Goal: Task Accomplishment & Management: Manage account settings

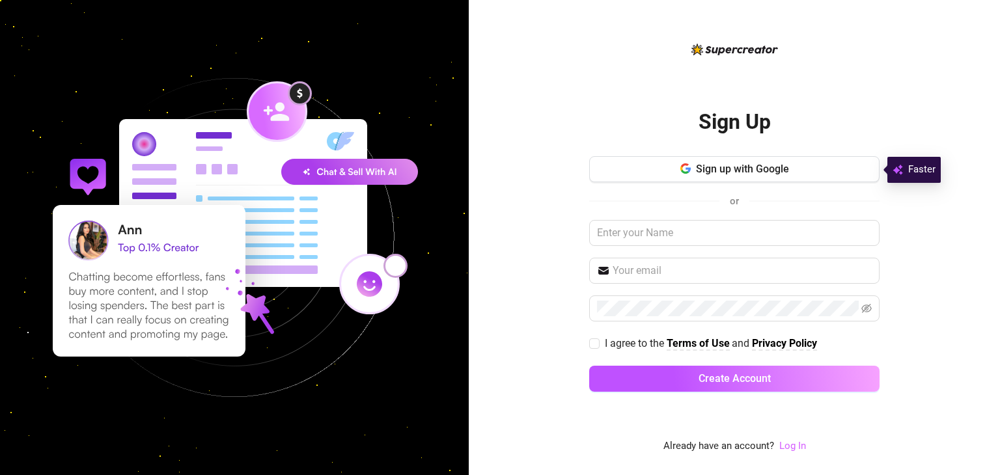
click at [789, 448] on link "Log In" at bounding box center [792, 446] width 27 height 12
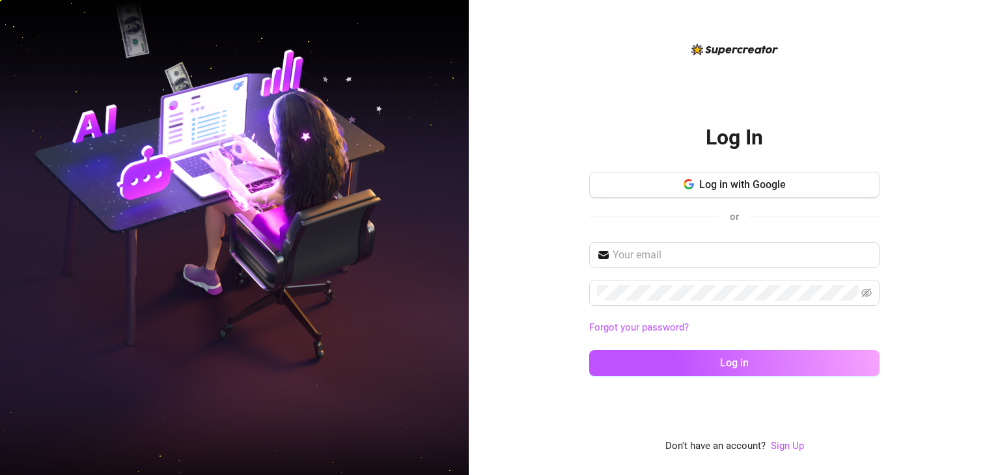
click at [646, 271] on div "Forgot your password? Log in" at bounding box center [734, 315] width 290 height 146
click at [645, 258] on input "text" at bounding box center [741, 255] width 259 height 16
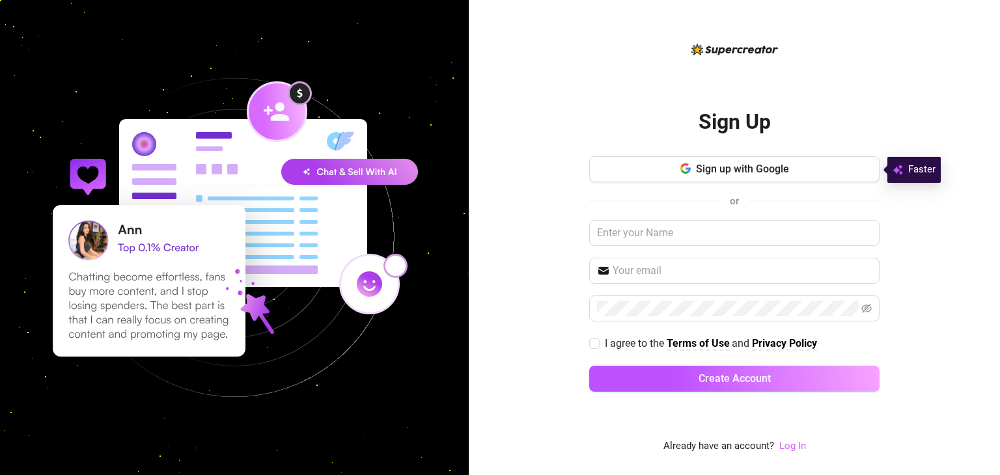
click at [799, 450] on link "Log In" at bounding box center [792, 446] width 27 height 12
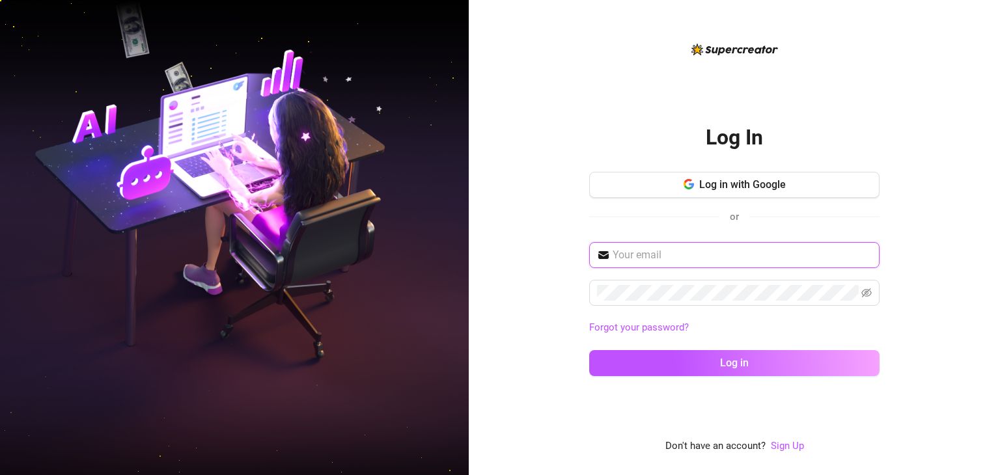
click at [680, 249] on input "text" at bounding box center [741, 255] width 259 height 16
type input "[EMAIL_ADDRESS][DOMAIN_NAME]"
click at [589, 350] on button "Log in" at bounding box center [734, 363] width 290 height 26
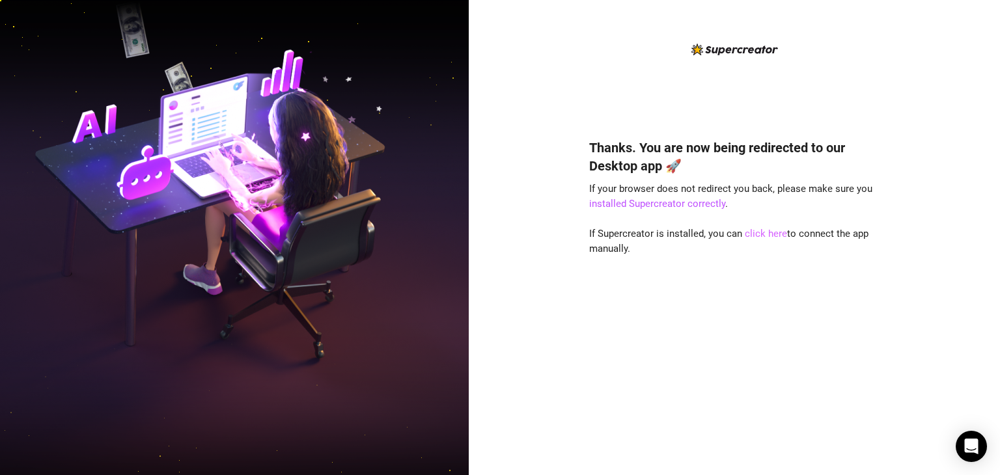
click at [771, 232] on link "click here" at bounding box center [766, 234] width 42 height 12
